Goal: Information Seeking & Learning: Learn about a topic

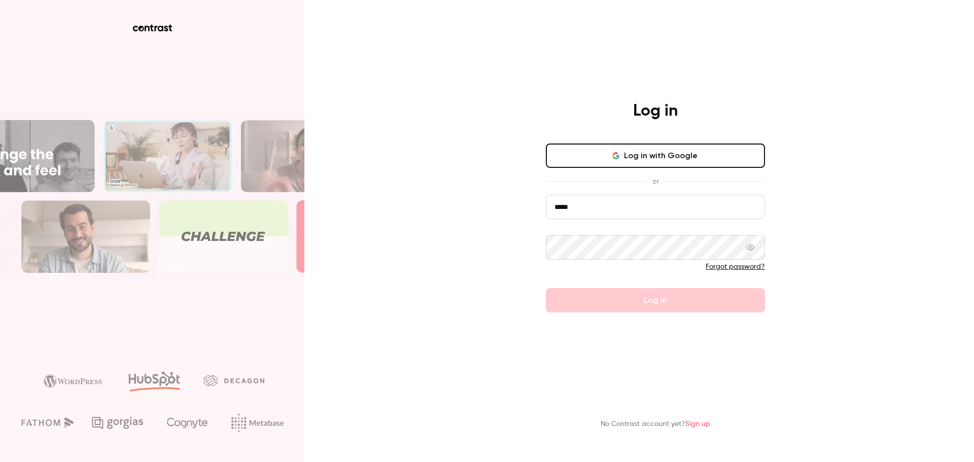
click at [575, 206] on input "*****" at bounding box center [655, 207] width 219 height 24
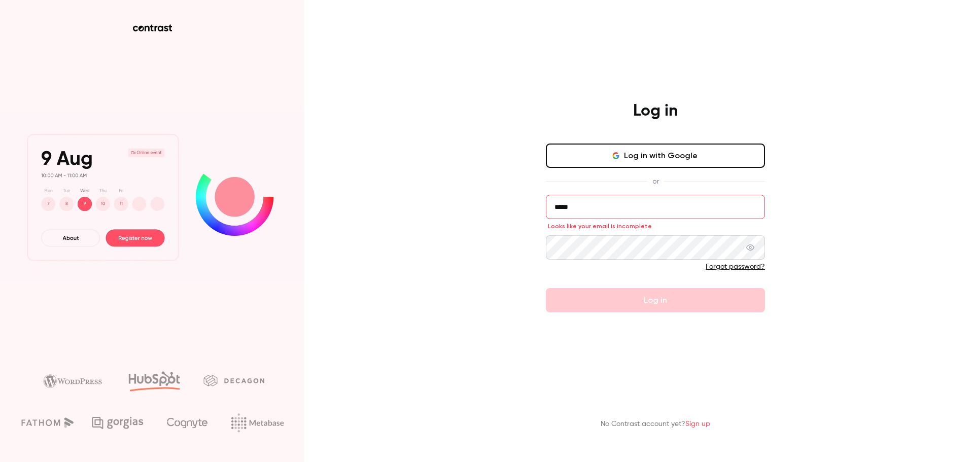
click at [597, 303] on form "***** Looks like your email is incomplete Forgot password? Log in" at bounding box center [655, 254] width 219 height 118
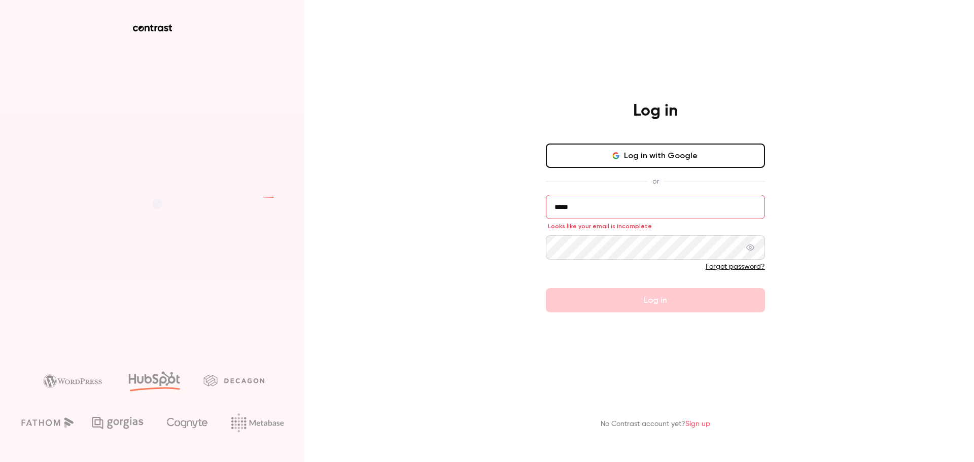
click at [558, 212] on input "*****" at bounding box center [655, 207] width 219 height 24
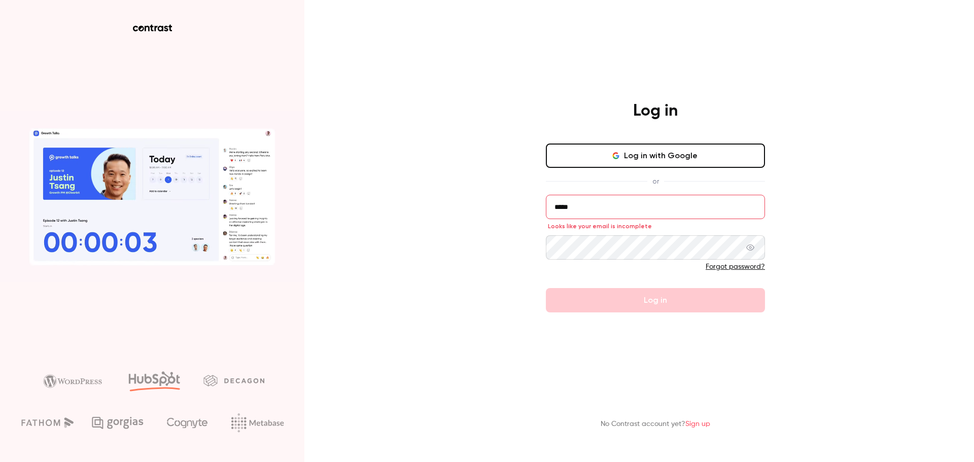
click at [553, 206] on input "*****" at bounding box center [655, 207] width 219 height 24
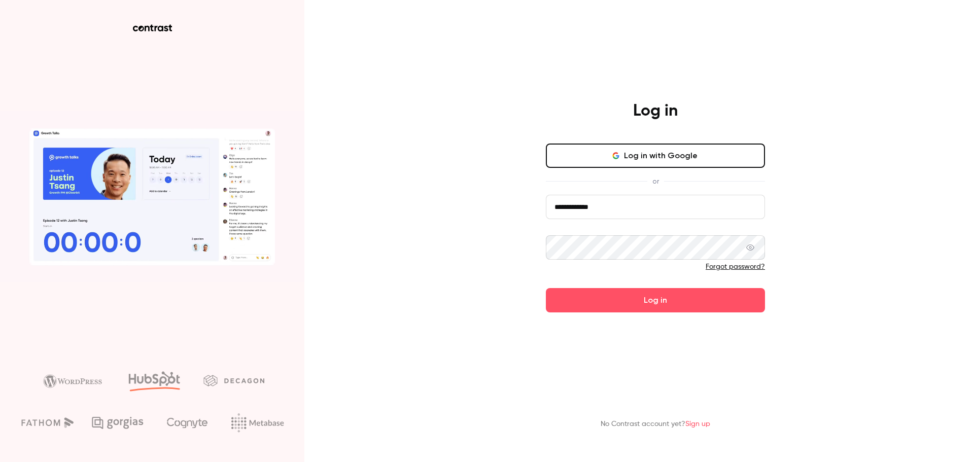
type input "**********"
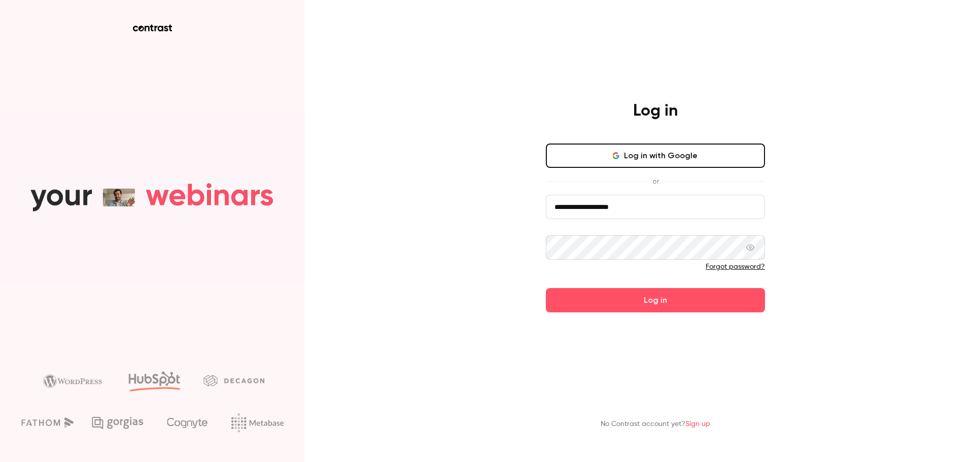
click at [661, 299] on button "Log in" at bounding box center [655, 300] width 219 height 24
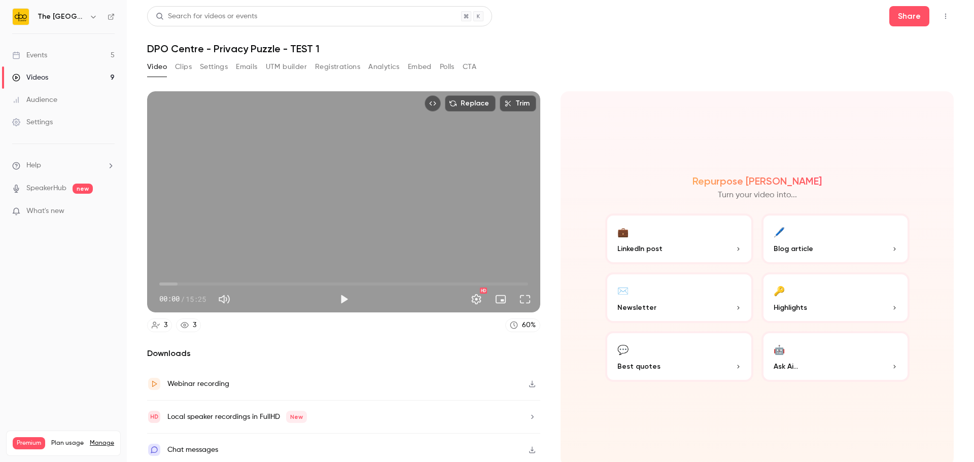
click at [65, 59] on link "Events 5" at bounding box center [63, 55] width 127 height 22
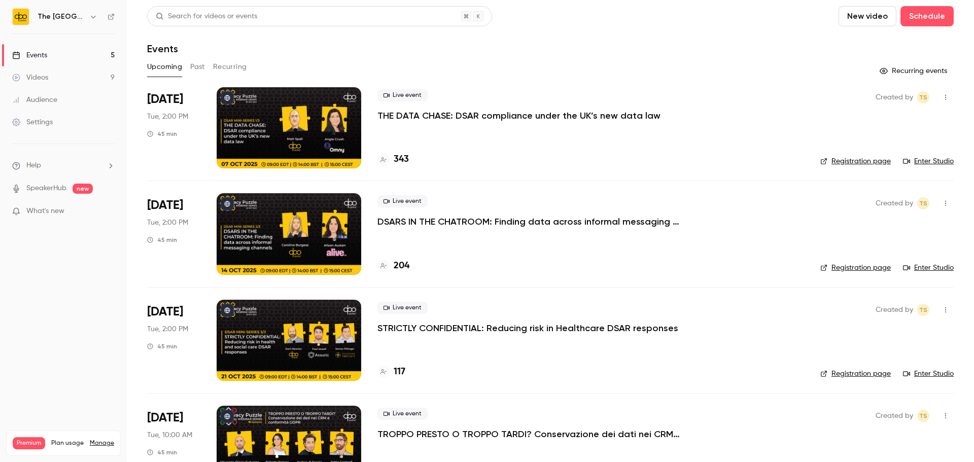
click at [195, 65] on button "Past" at bounding box center [197, 67] width 15 height 16
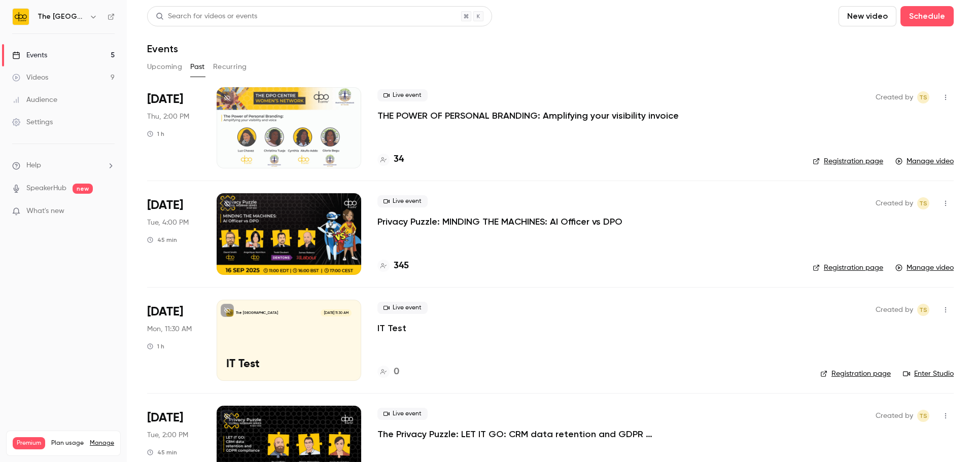
click at [397, 120] on p "THE POWER OF PERSONAL BRANDING: Amplifying your visibility invoice" at bounding box center [527, 116] width 301 height 12
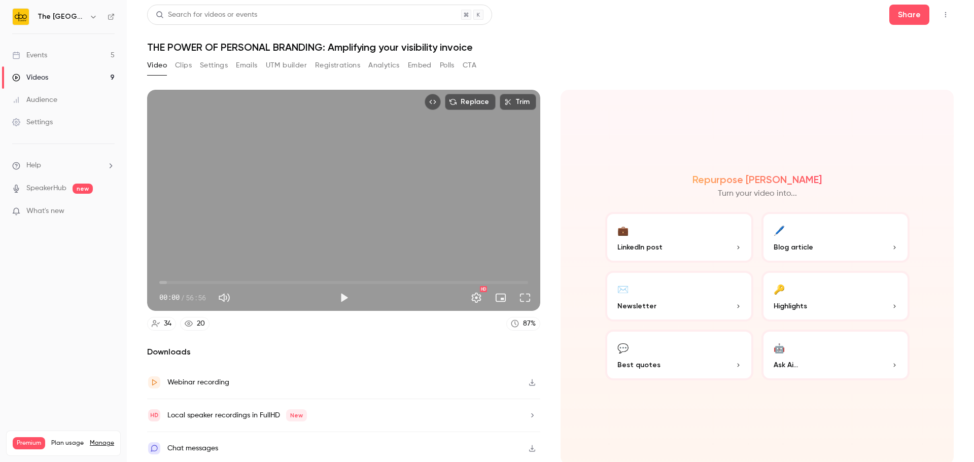
scroll to position [2, 0]
click at [185, 66] on button "Clips" at bounding box center [183, 65] width 17 height 16
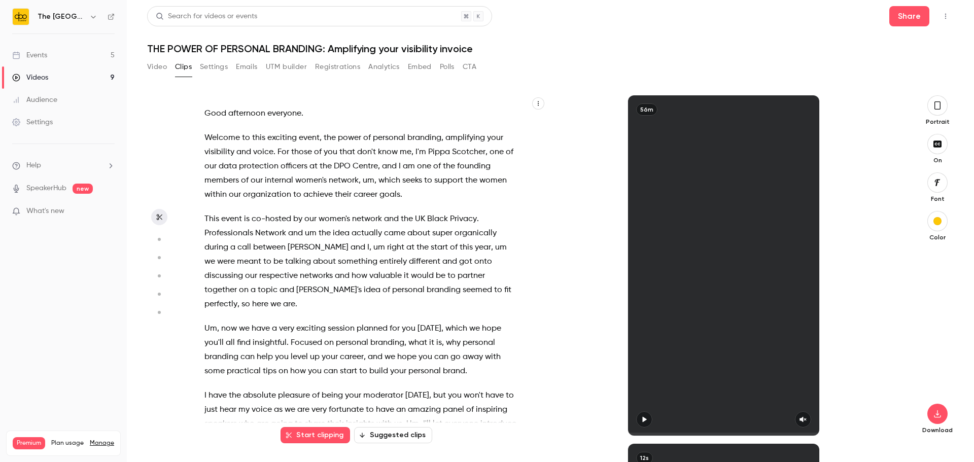
click at [401, 440] on button "Suggested clips" at bounding box center [393, 435] width 78 height 16
click at [401, 437] on button "Suggested clips" at bounding box center [393, 435] width 78 height 16
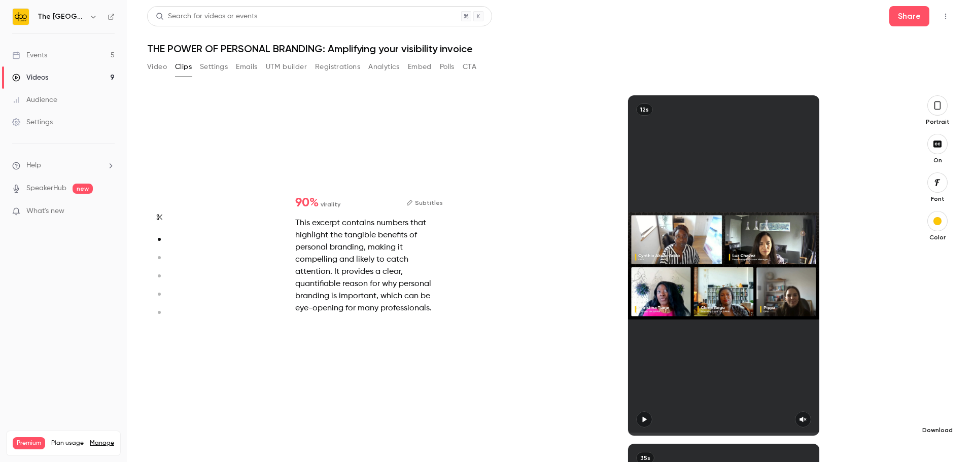
click at [937, 415] on icon "button" at bounding box center [937, 414] width 7 height 8
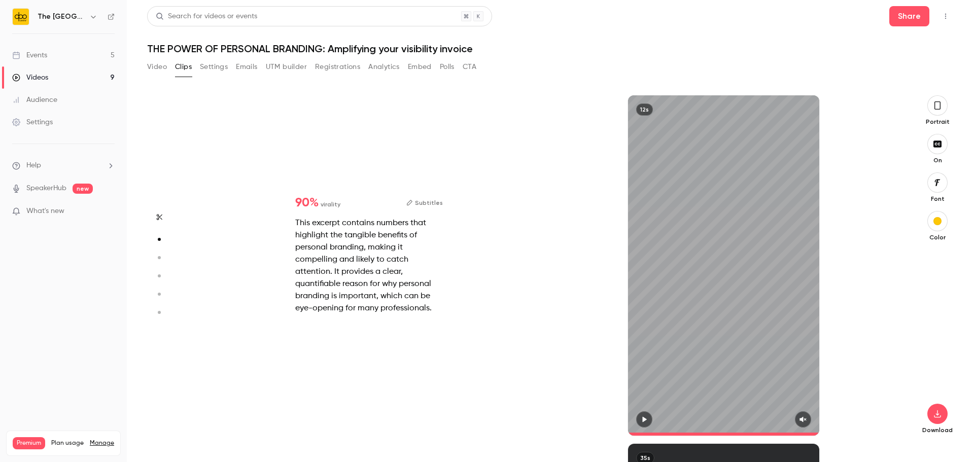
drag, startPoint x: 159, startPoint y: 252, endPoint x: 155, endPoint y: 271, distance: 19.6
click at [159, 252] on button "button" at bounding box center [159, 258] width 16 height 16
type input "*"
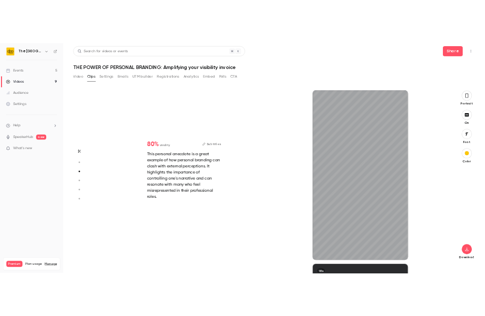
scroll to position [697, 0]
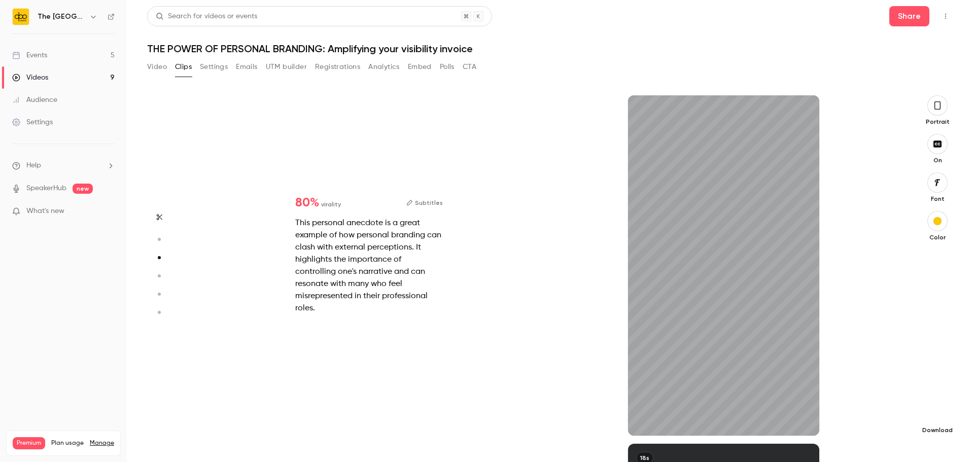
click at [938, 412] on icon "button" at bounding box center [937, 414] width 12 height 8
type input "*"
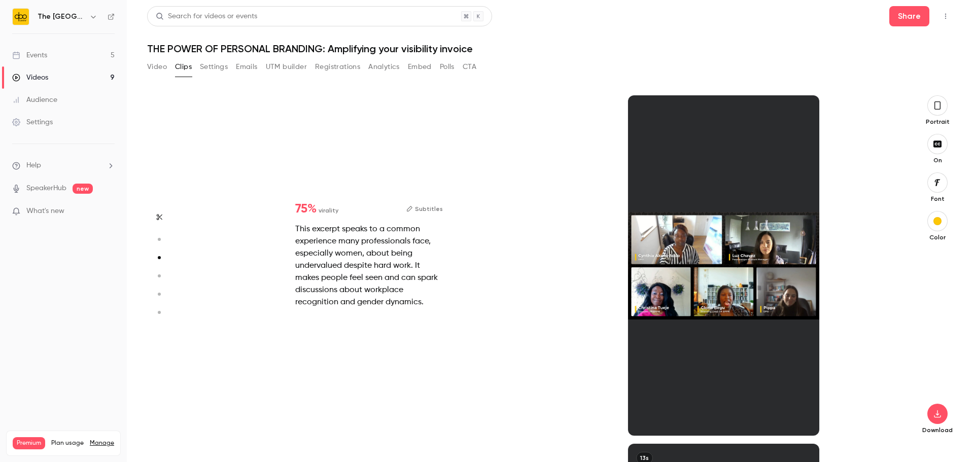
type input "*"
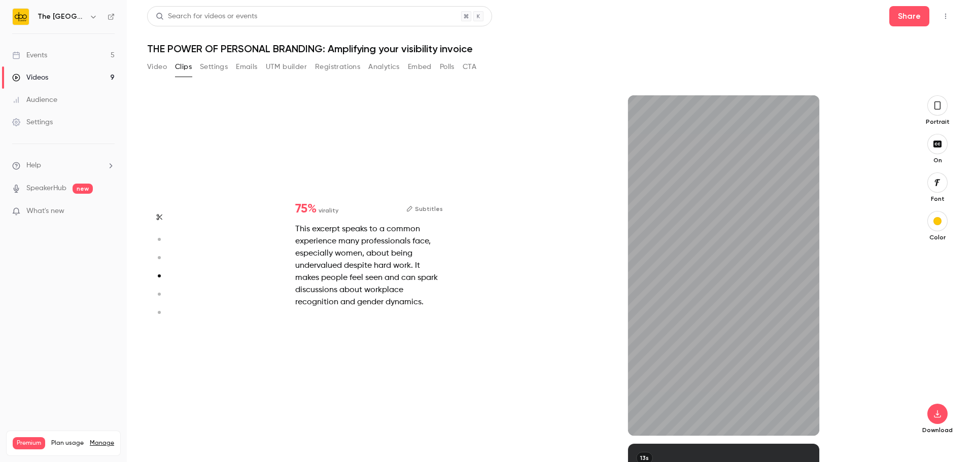
scroll to position [1394, 0]
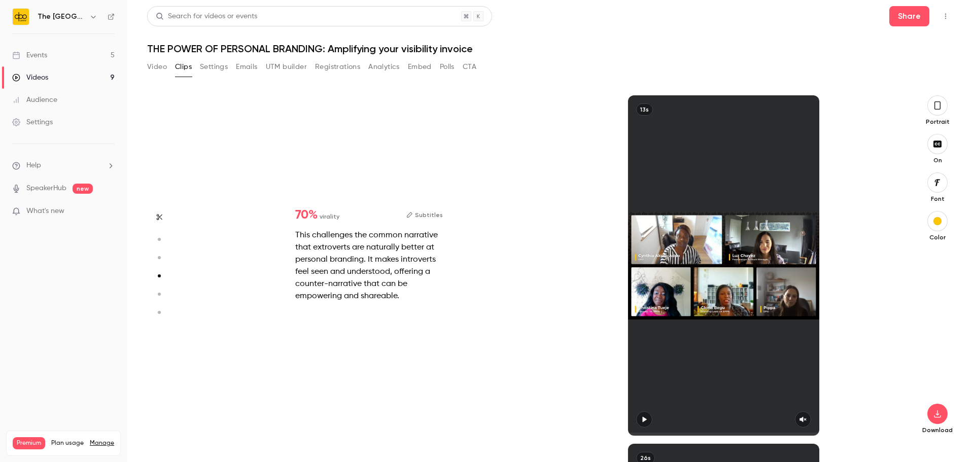
type input "*"
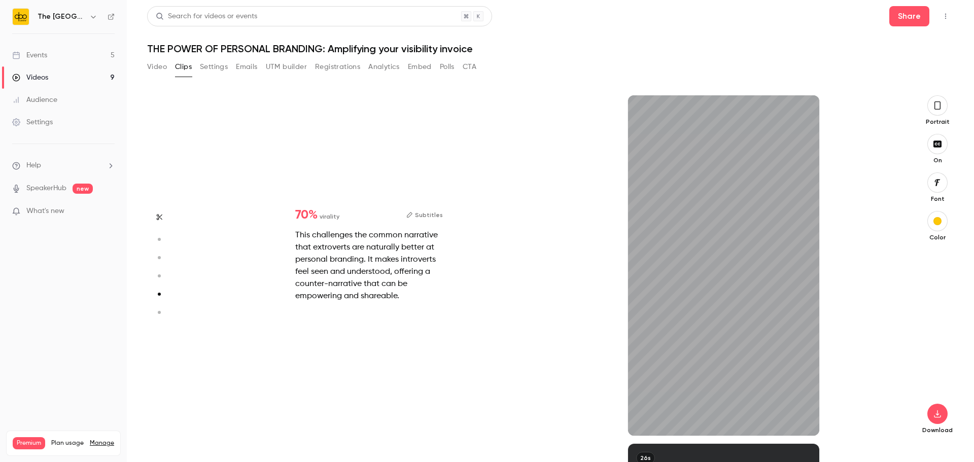
drag, startPoint x: 419, startPoint y: 379, endPoint x: 409, endPoint y: 386, distance: 12.0
click at [418, 379] on div "70 % virality Subtitles This challenges the common narrative that extroverts ar…" at bounding box center [546, 265] width 709 height 340
click at [160, 243] on button "button" at bounding box center [159, 239] width 16 height 16
type input "*"
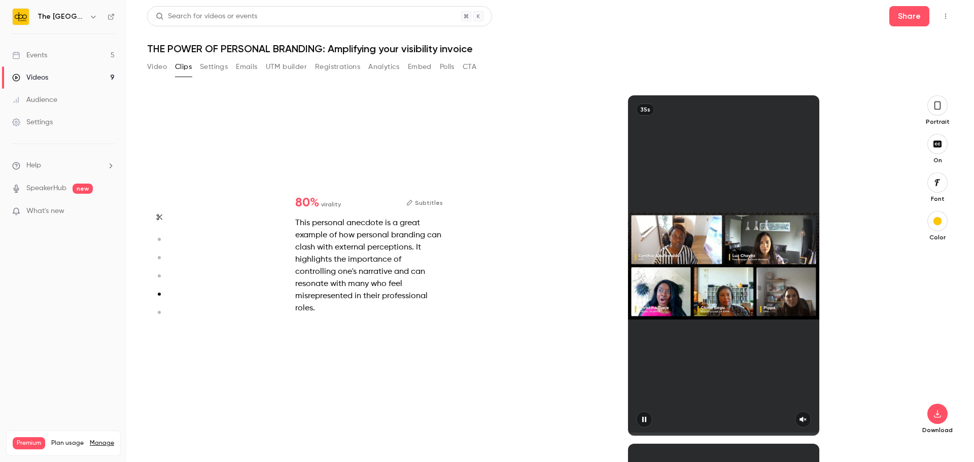
click at [160, 258] on circle "button" at bounding box center [159, 257] width 3 height 3
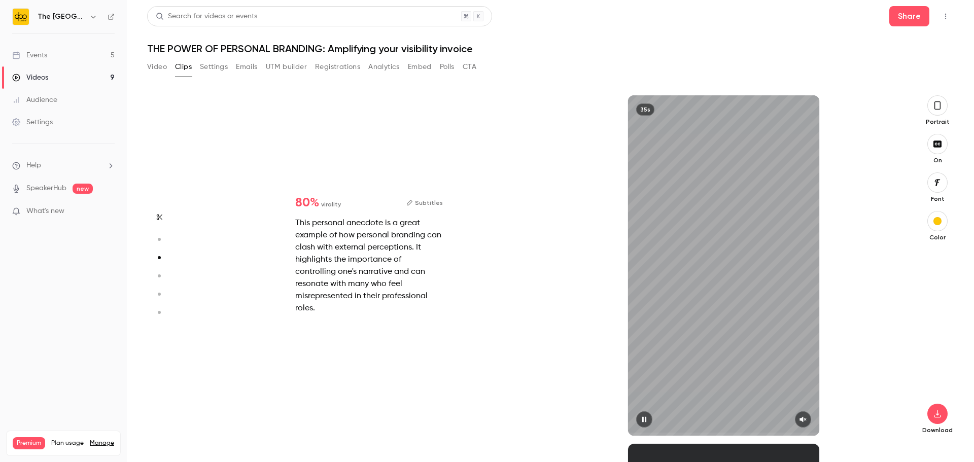
click at [159, 271] on button "button" at bounding box center [159, 276] width 16 height 16
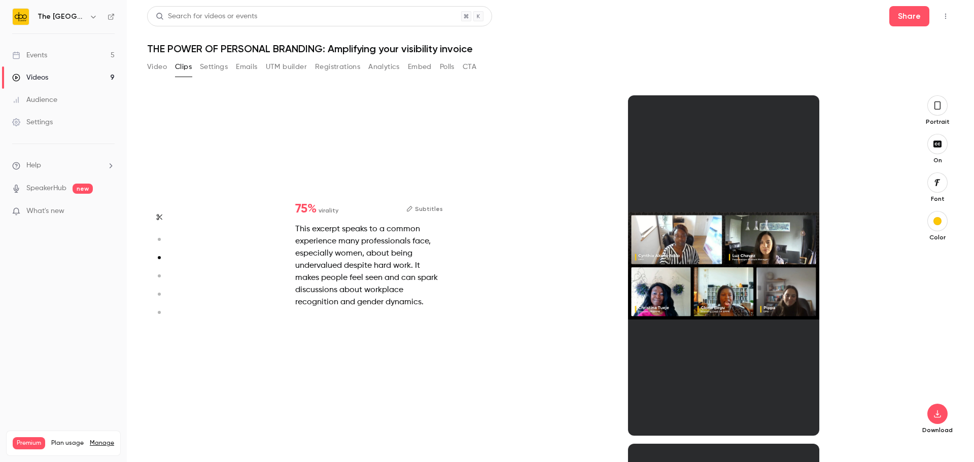
type input "*"
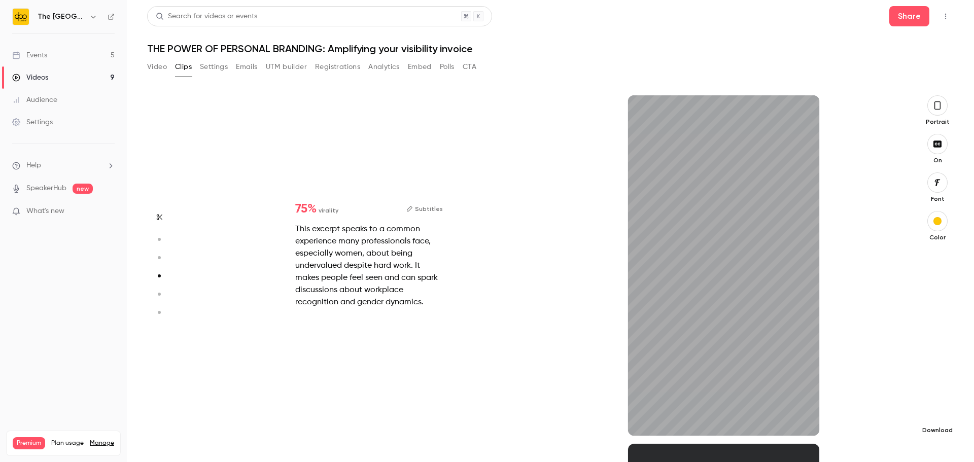
click at [935, 415] on icon "button" at bounding box center [937, 414] width 12 height 8
type input "****"
